Goal: Task Accomplishment & Management: Manage account settings

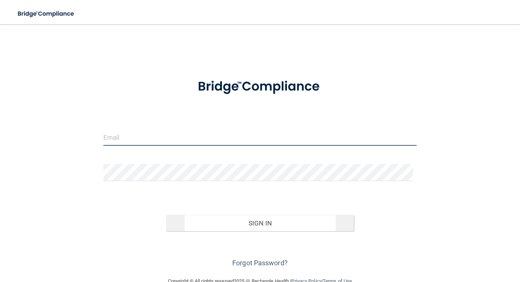
type input "[EMAIL_ADDRESS][DOMAIN_NAME]"
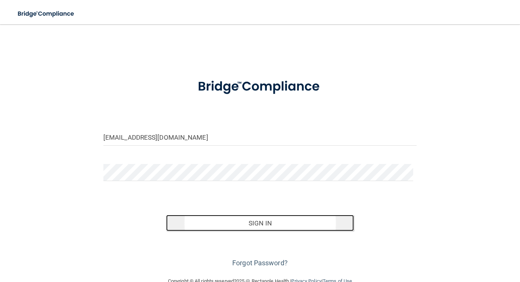
click at [270, 220] on button "Sign In" at bounding box center [260, 223] width 188 height 17
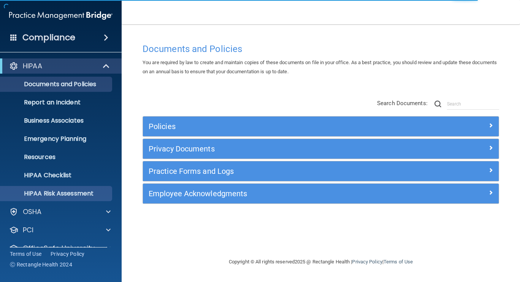
scroll to position [33, 0]
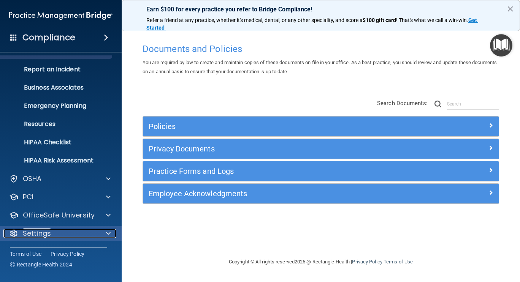
click at [30, 229] on p "Settings" at bounding box center [37, 233] width 28 height 9
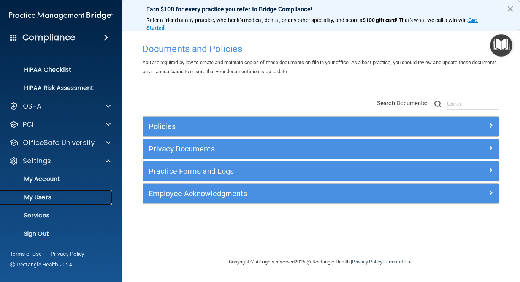
click at [46, 199] on p "My Users" at bounding box center [57, 198] width 104 height 8
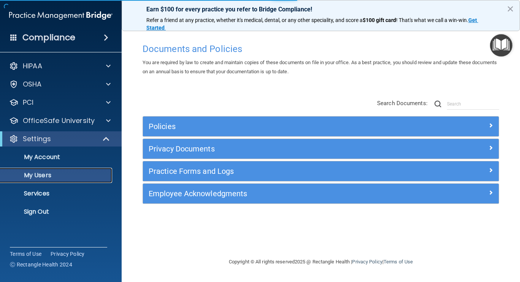
select select "20"
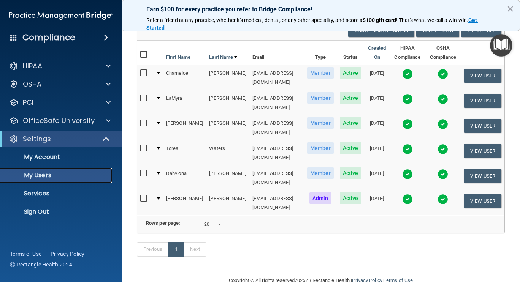
scroll to position [70, 0]
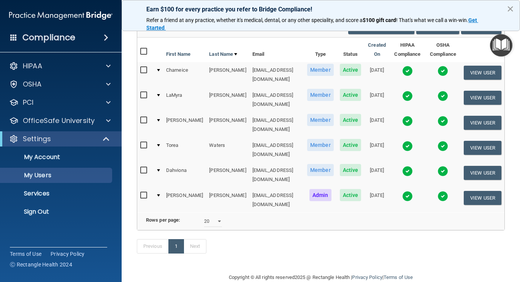
click at [514, 8] on button "×" at bounding box center [509, 9] width 7 height 12
